Goal: Information Seeking & Learning: Compare options

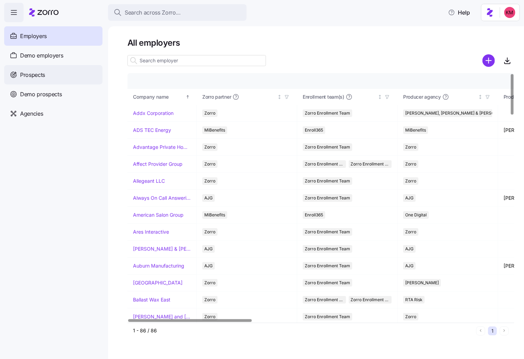
click at [59, 76] on div "Prospects" at bounding box center [53, 74] width 98 height 19
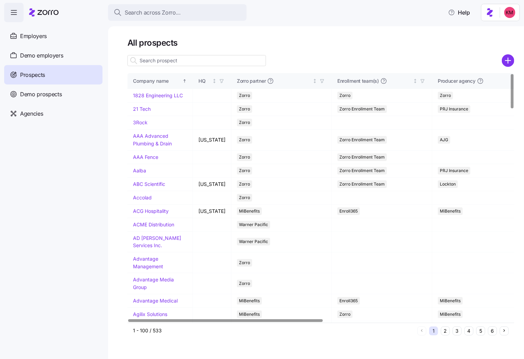
click at [185, 60] on input at bounding box center [197, 60] width 139 height 11
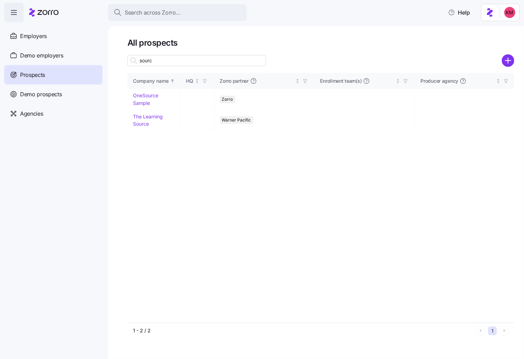
type input "sourc"
click at [249, 68] on div "All prospects sourc Company name HQ Zorro partner Enrollment team(s) Producer a…" at bounding box center [321, 187] width 387 height 301
click at [150, 100] on td "OneSource Sample" at bounding box center [154, 99] width 53 height 21
click at [145, 97] on link "OneSource Sample" at bounding box center [145, 100] width 25 height 14
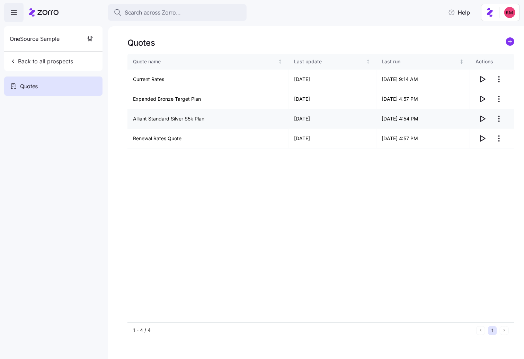
click at [486, 119] on icon "button" at bounding box center [483, 119] width 8 height 8
click at [485, 98] on icon "button" at bounding box center [483, 99] width 8 height 8
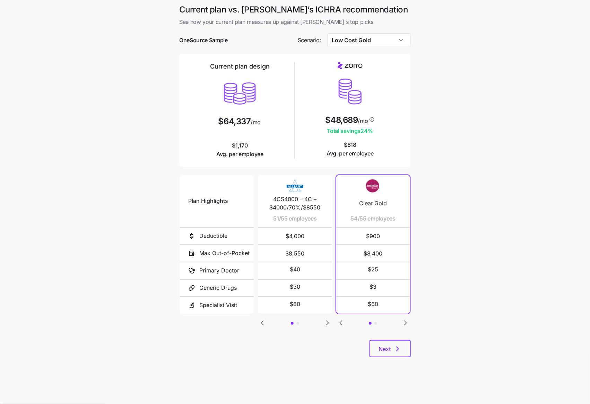
click at [454, 359] on main "Current plan vs. Zorro’s ICHRA recommendation See how your current plan measure…" at bounding box center [295, 202] width 590 height 404
click at [360, 45] on input "Low Cost Gold" at bounding box center [369, 40] width 84 height 14
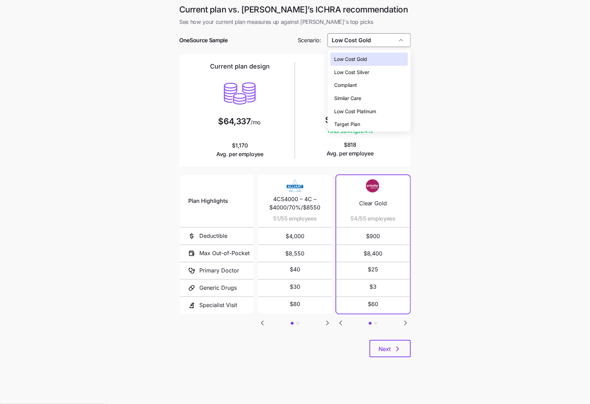
click at [362, 120] on div "Target Plan" at bounding box center [369, 124] width 78 height 13
type input "Target Plan"
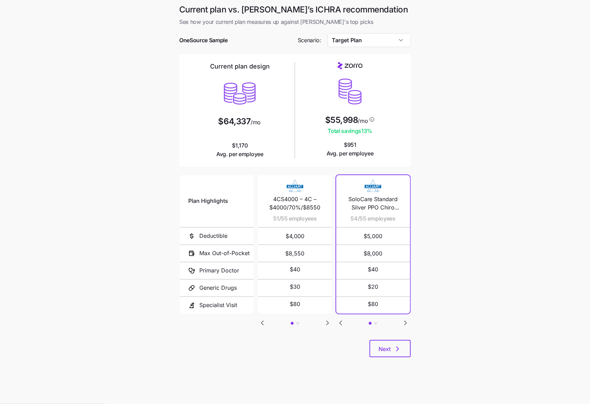
click at [454, 269] on main "Current plan vs. Zorro’s ICHRA recommendation See how your current plan measure…" at bounding box center [295, 202] width 590 height 404
click at [398, 348] on icon "button" at bounding box center [397, 349] width 8 height 8
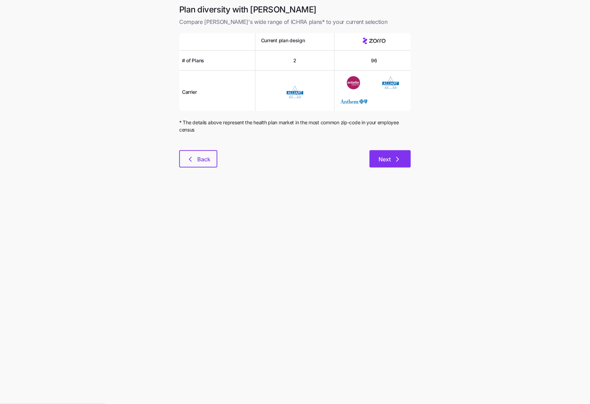
click at [402, 156] on button "Next" at bounding box center [389, 158] width 41 height 17
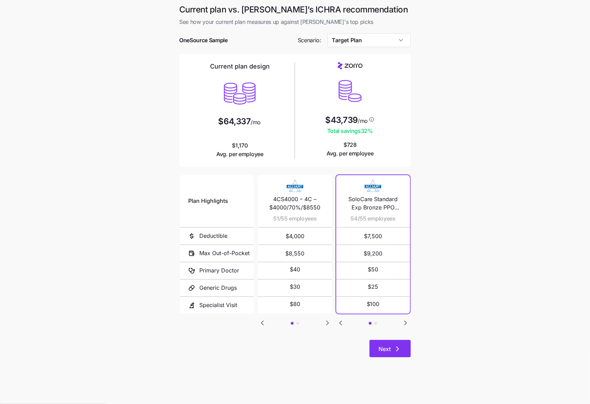
click at [405, 352] on button "Next" at bounding box center [389, 348] width 41 height 17
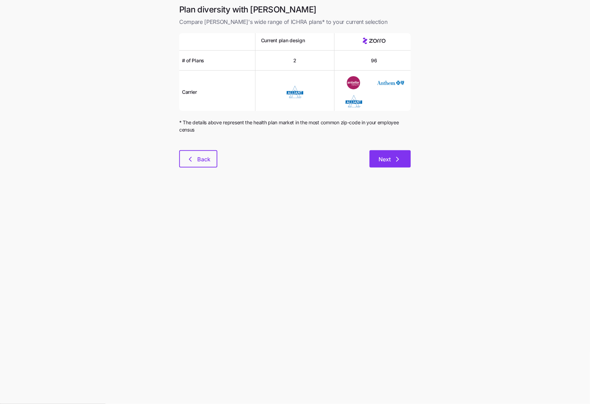
click at [389, 157] on span "Next" at bounding box center [384, 159] width 12 height 8
